Goal: Information Seeking & Learning: Find specific page/section

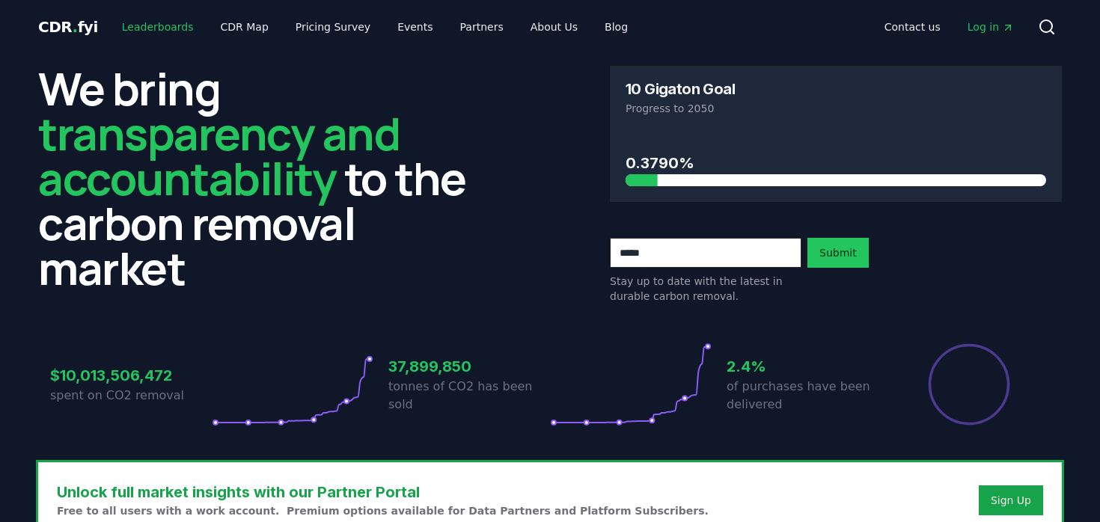
click at [141, 33] on link "Leaderboards" at bounding box center [158, 26] width 96 height 27
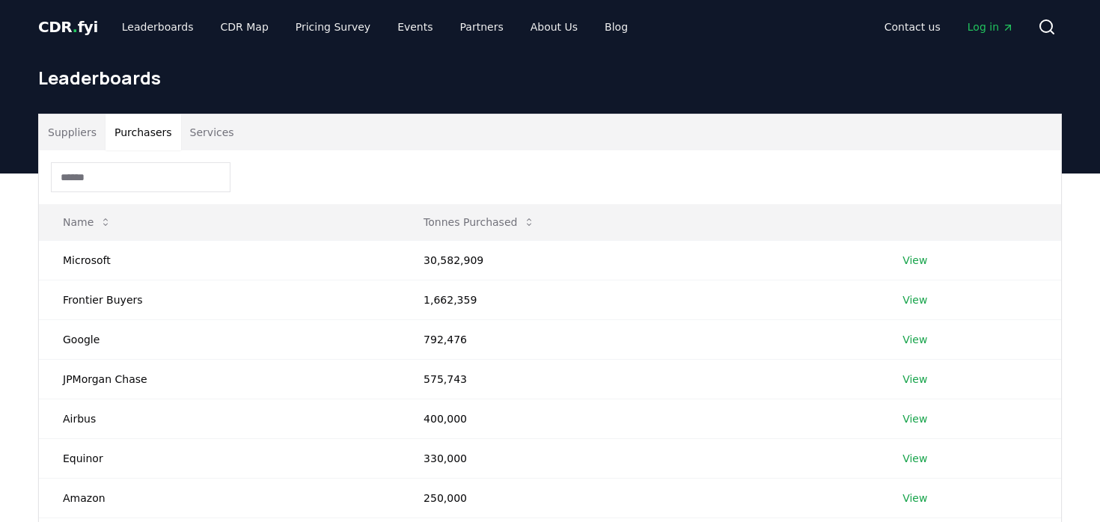
click at [152, 135] on button "Purchasers" at bounding box center [144, 133] width 76 height 36
click at [124, 189] on input at bounding box center [141, 177] width 180 height 30
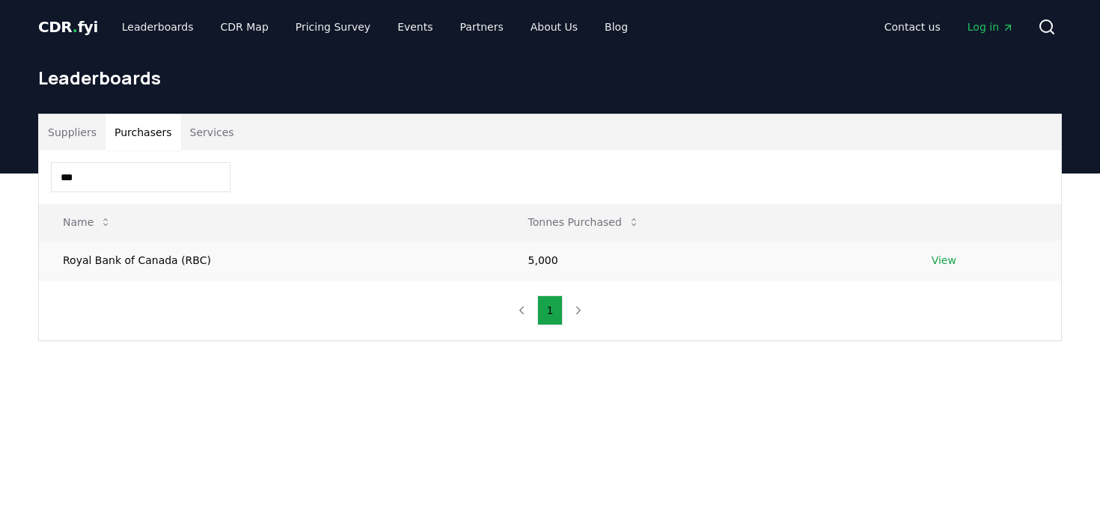
type input "***"
click at [947, 259] on link "View" at bounding box center [944, 260] width 25 height 15
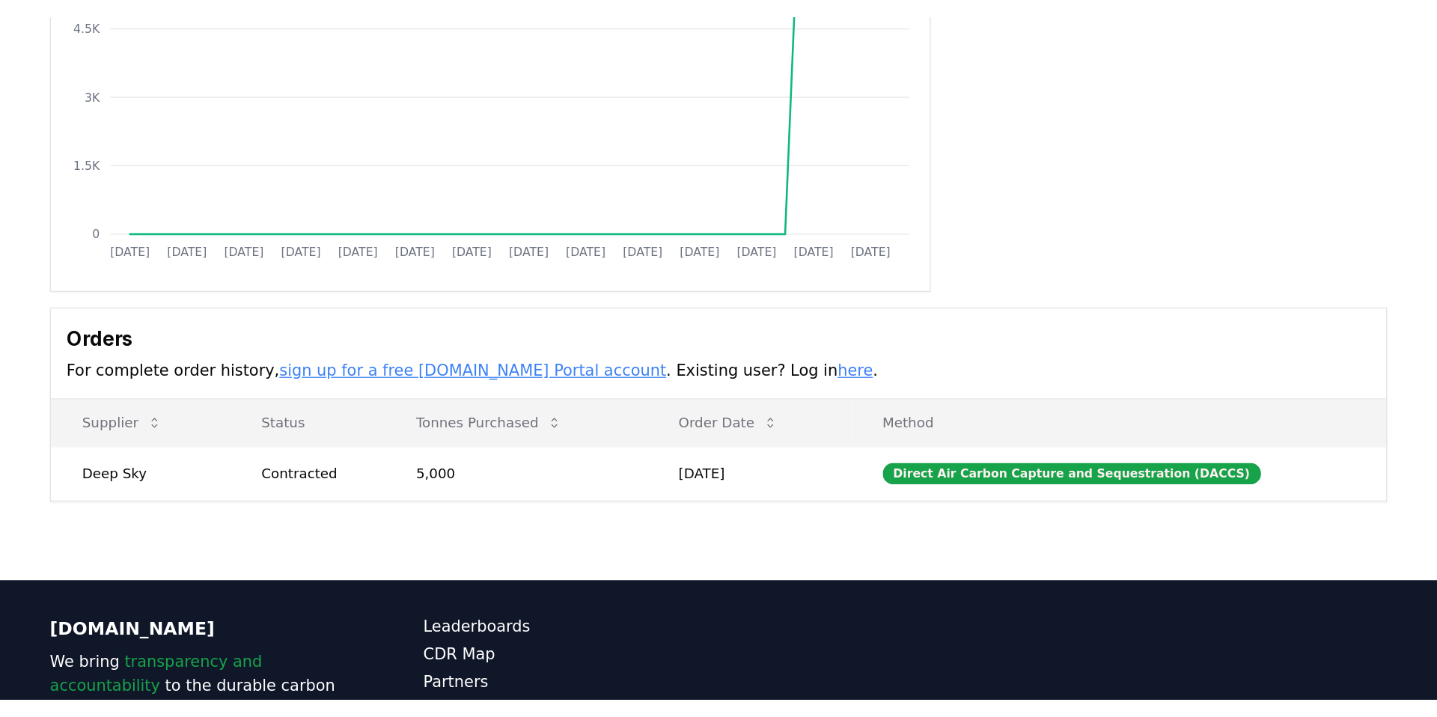
scroll to position [226, 0]
